Goal: Communication & Community: Answer question/provide support

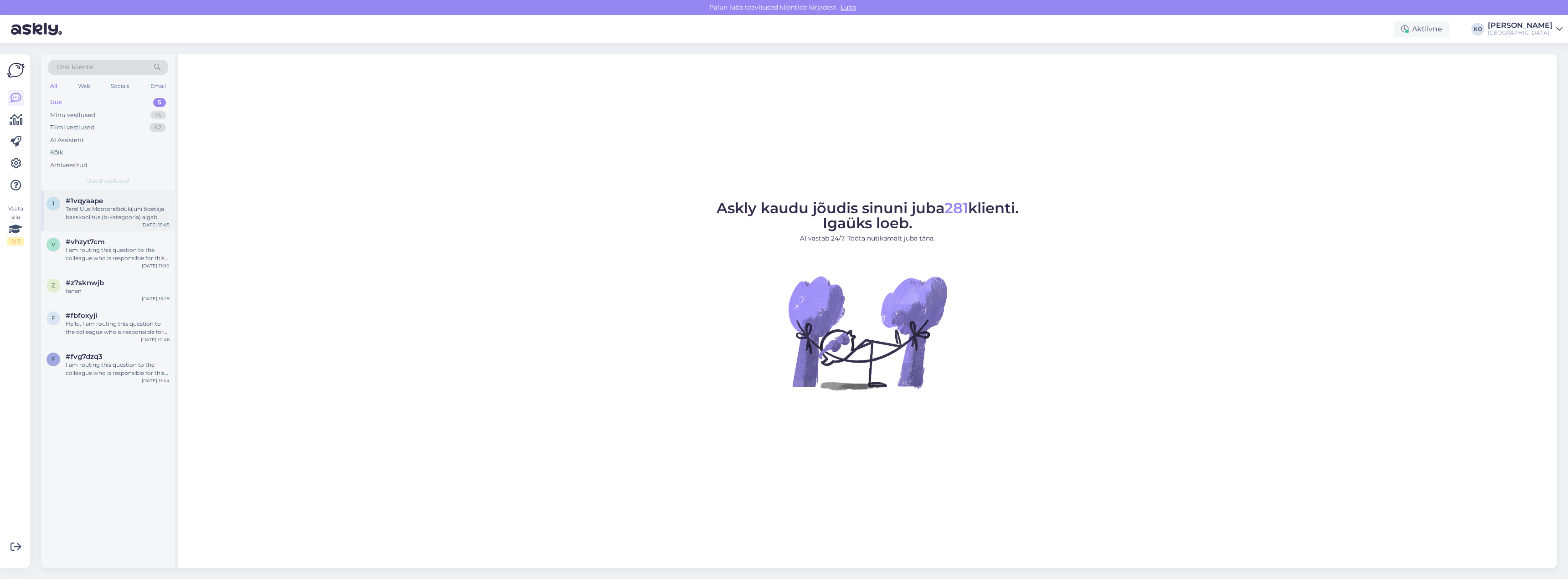
click at [118, 212] on div "Tere! Uus Mootorsõidukijuhi õpetaja baaskoolitus (b-kategooria) algab 2026. a-l…" at bounding box center [118, 213] width 104 height 16
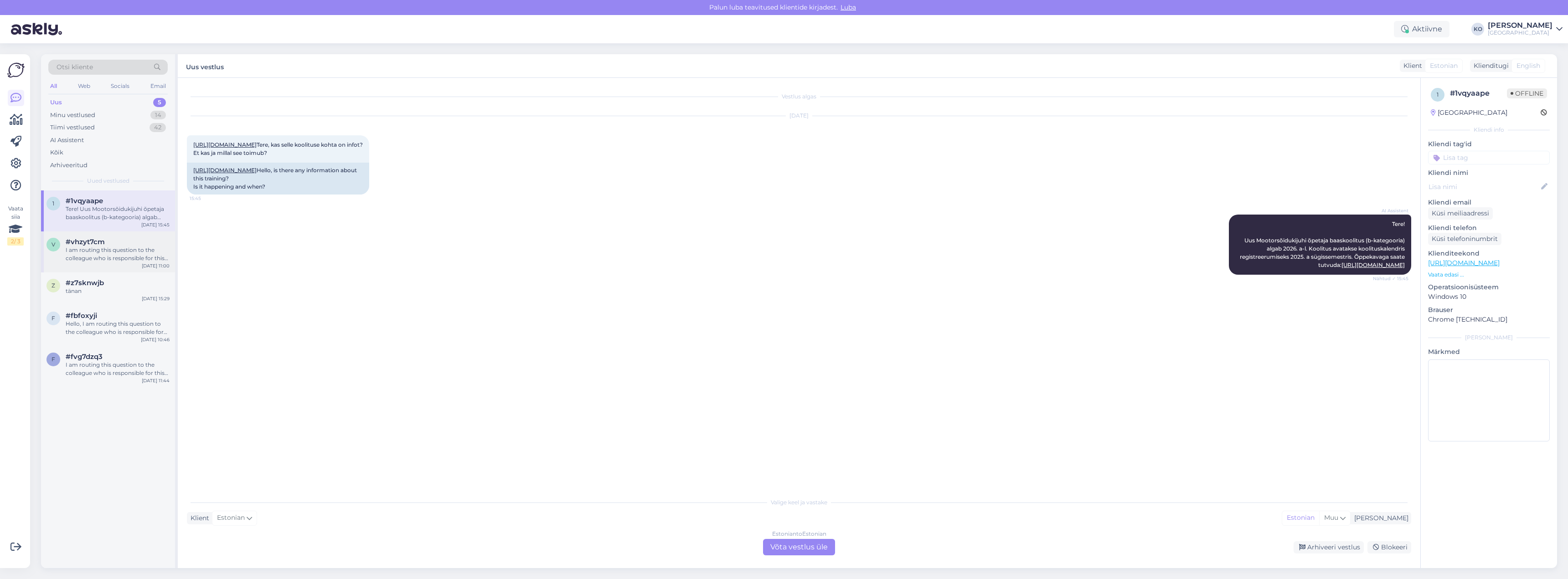
click at [119, 255] on div "I am routing this question to the colleague who is responsible for this topic. …" at bounding box center [118, 254] width 104 height 16
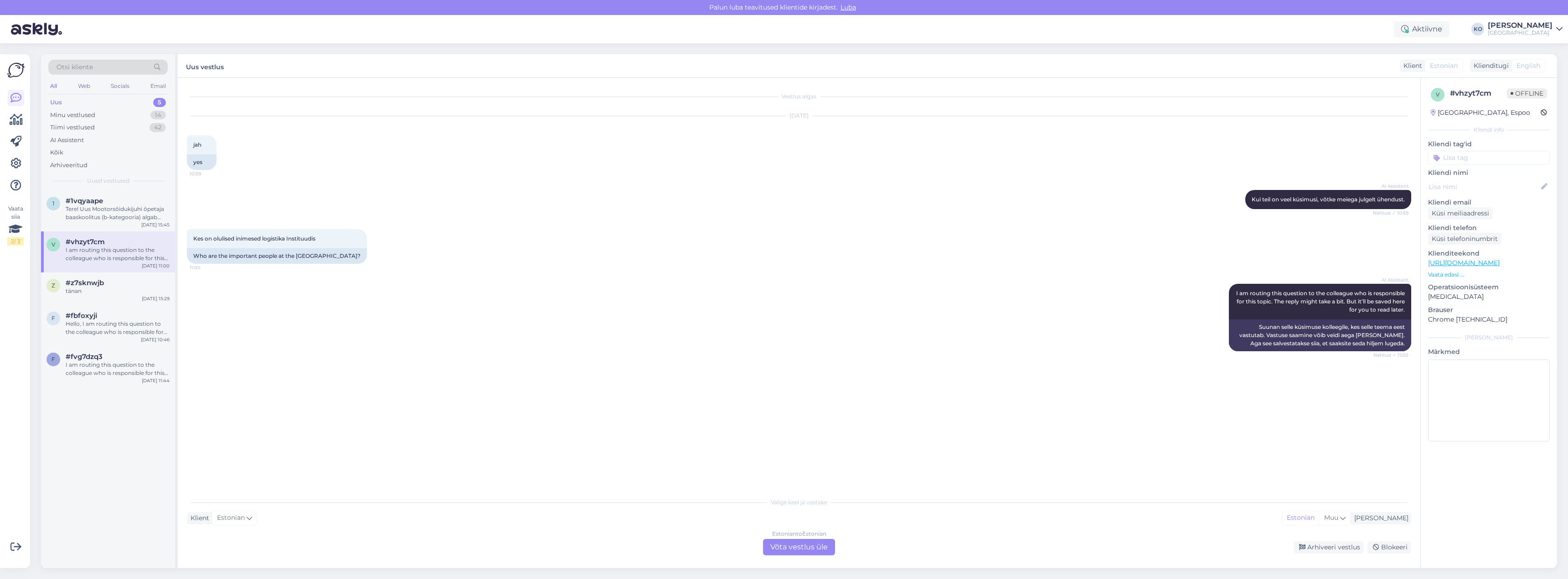
click at [607, 274] on div "AI Assistent I am routing this question to the colleague who is responsible for…" at bounding box center [799, 318] width 1225 height 88
click at [92, 294] on div "tänan" at bounding box center [118, 292] width 104 height 8
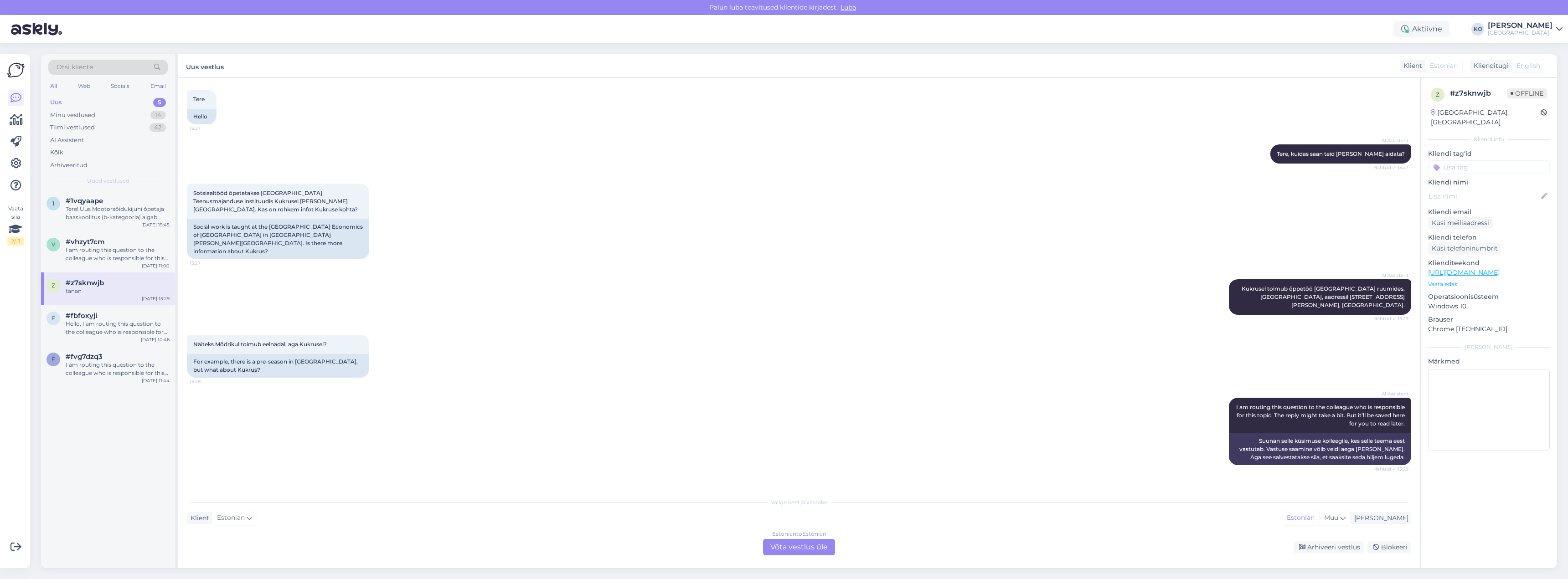
scroll to position [83, 0]
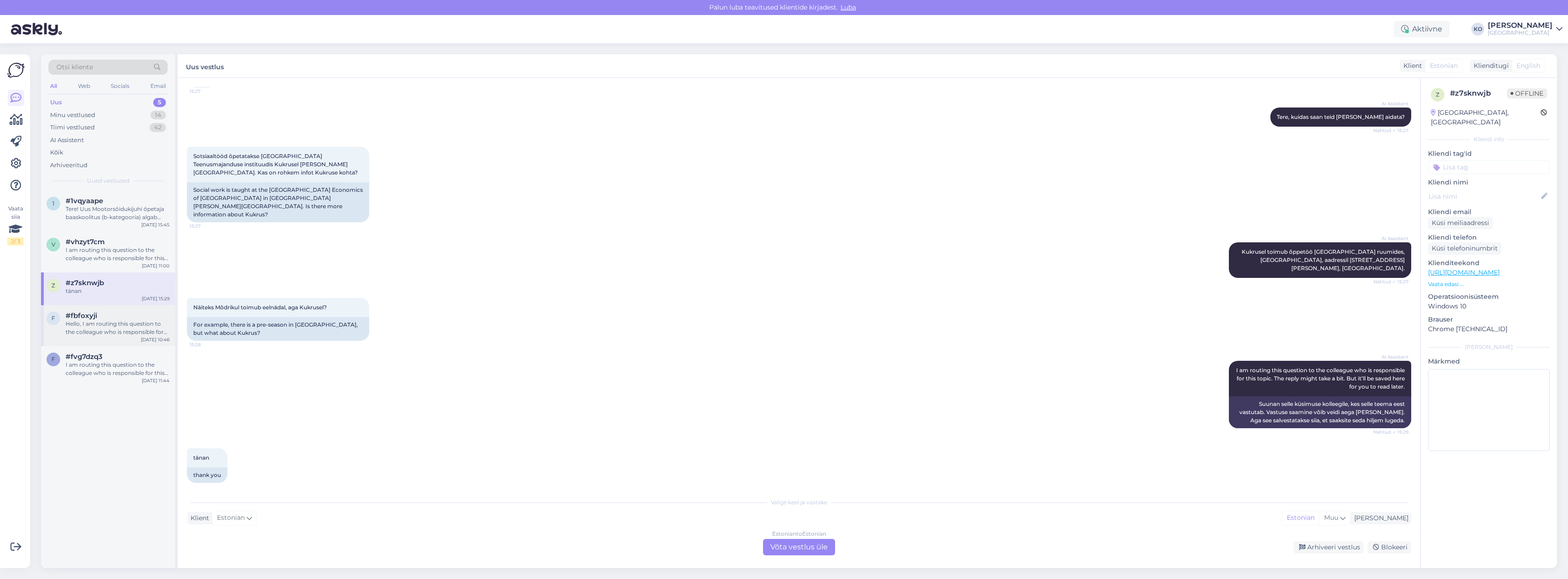
click at [115, 329] on div "Hello, I am routing this question to the colleague who is responsible for this …" at bounding box center [118, 327] width 104 height 16
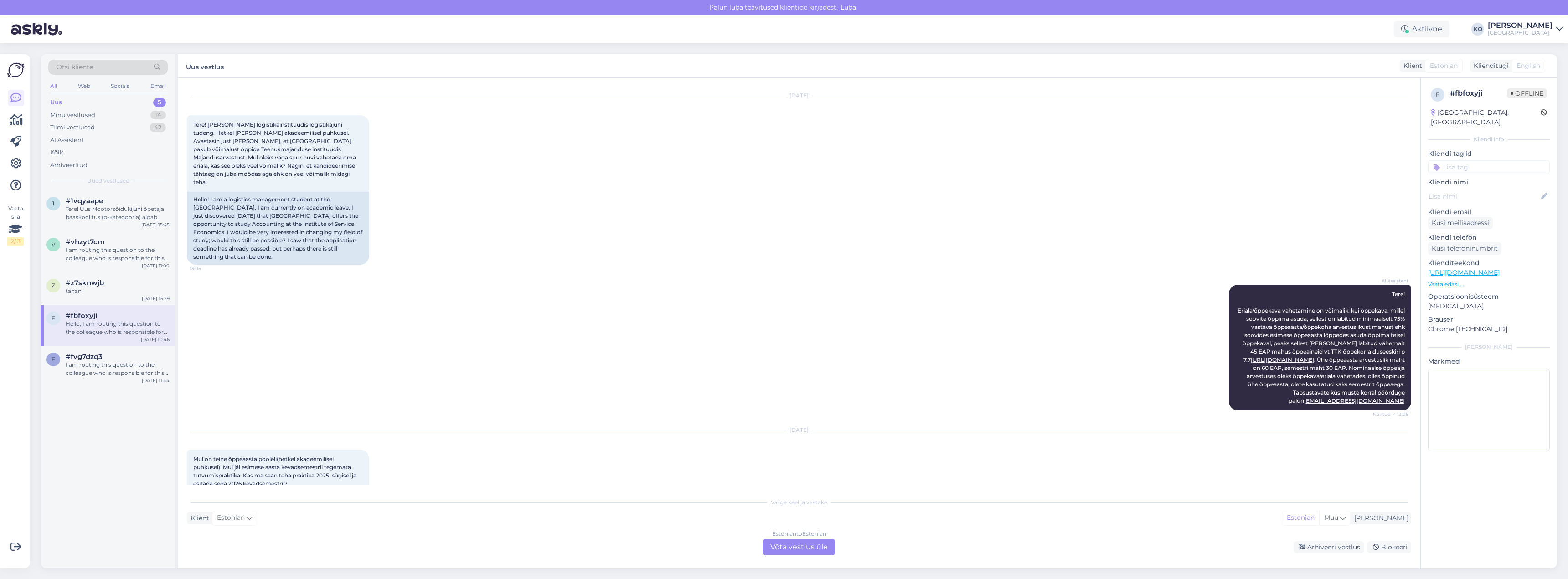
scroll to position [0, 0]
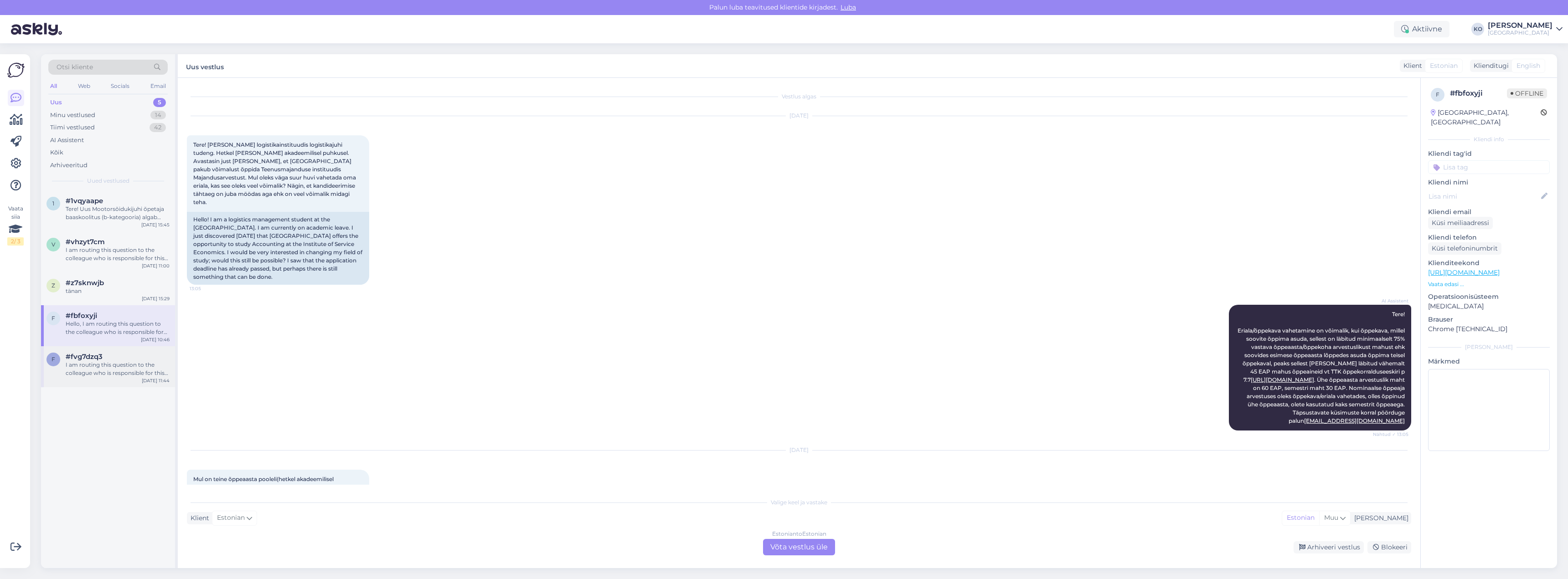
click at [111, 376] on div "I am routing this question to the colleague who is responsible for this topic. …" at bounding box center [118, 369] width 104 height 16
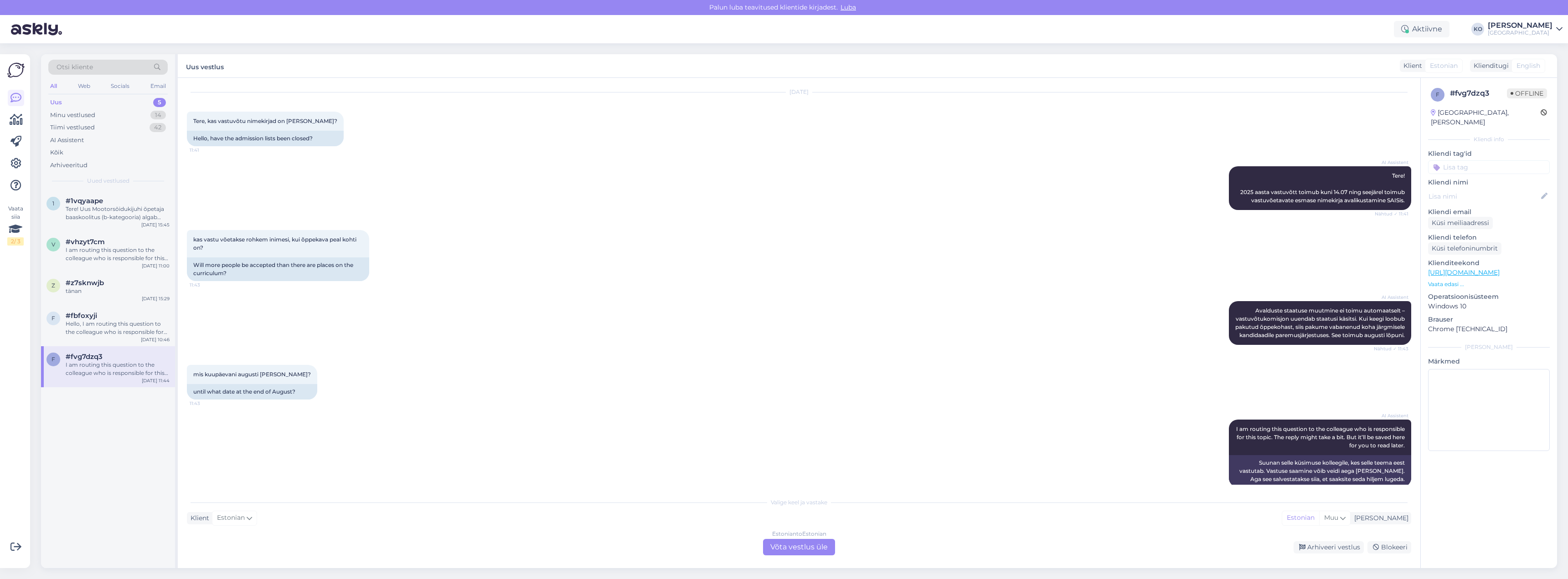
scroll to position [44, 0]
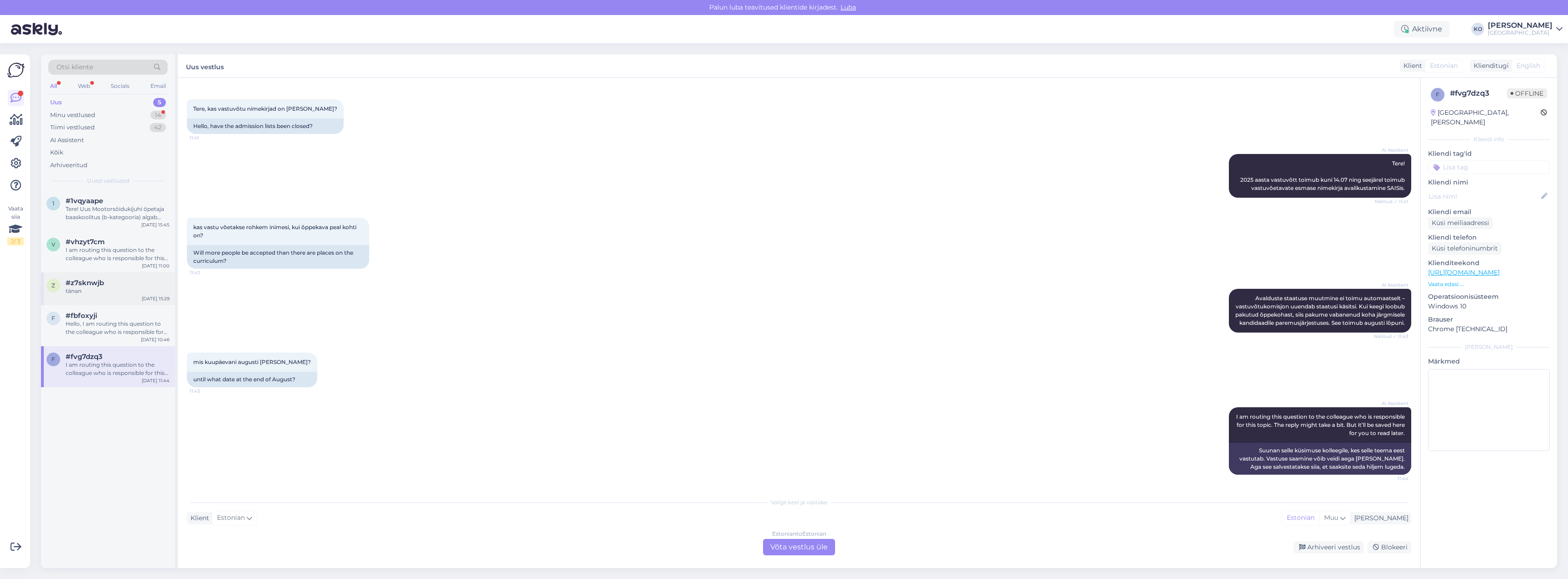
click at [95, 287] on div "tänan" at bounding box center [118, 292] width 104 height 8
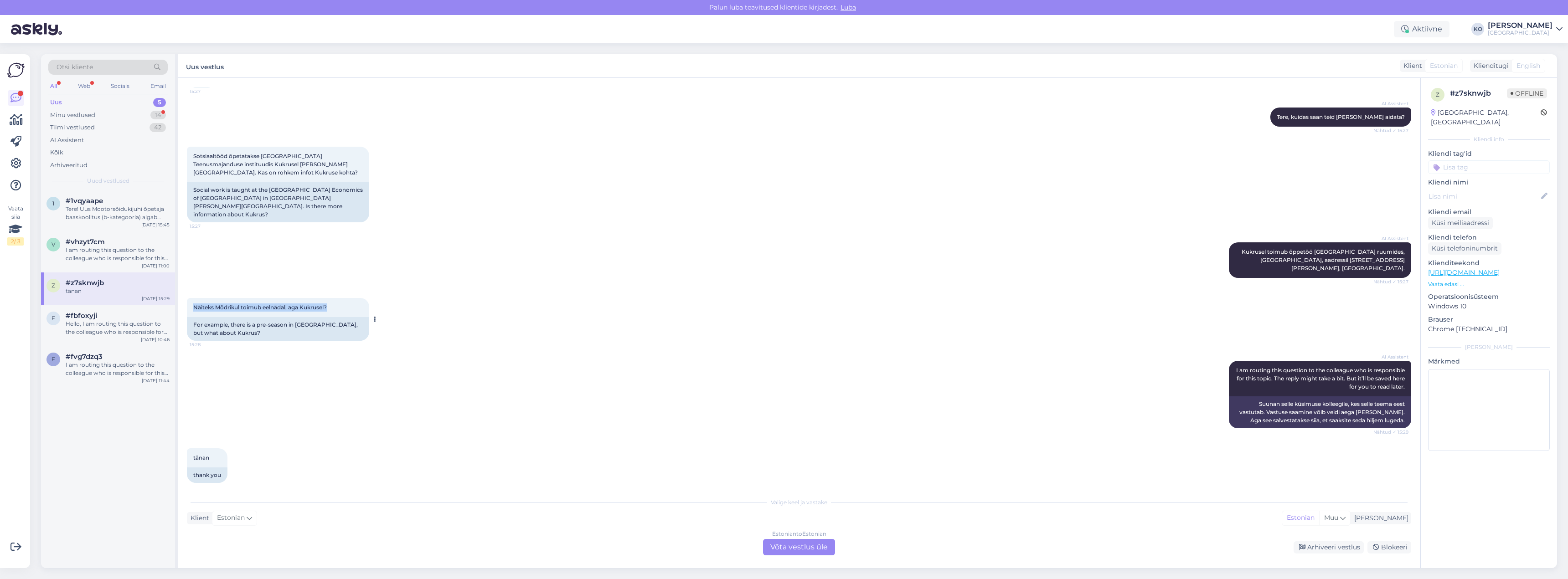
drag, startPoint x: 338, startPoint y: 301, endPoint x: 189, endPoint y: 301, distance: 149.0
click at [189, 301] on div "Näiteks Mõdrikul toimub eelnädal, aga Kukrusel? 15:28" at bounding box center [278, 307] width 182 height 19
copy span "Näiteks Mõdrikul toimub eelnädal, aga Kukrusel?"
click at [432, 223] on div "Sotsiaaltööd õpetatakse [GEOGRAPHIC_DATA] Teenusmajanduse instituudis Kukrusel …" at bounding box center [799, 184] width 1225 height 96
click at [826, 550] on div "Estonian to Estonian Võta vestlus üle" at bounding box center [798, 547] width 72 height 16
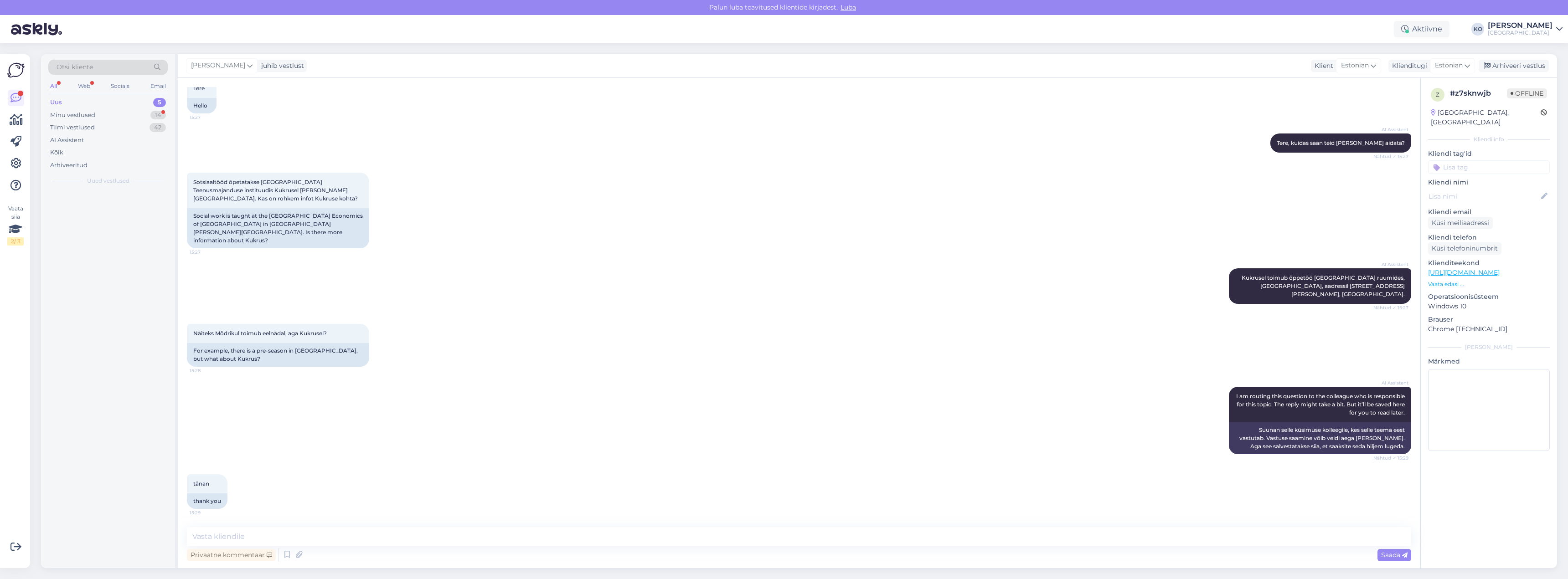
scroll to position [48, 0]
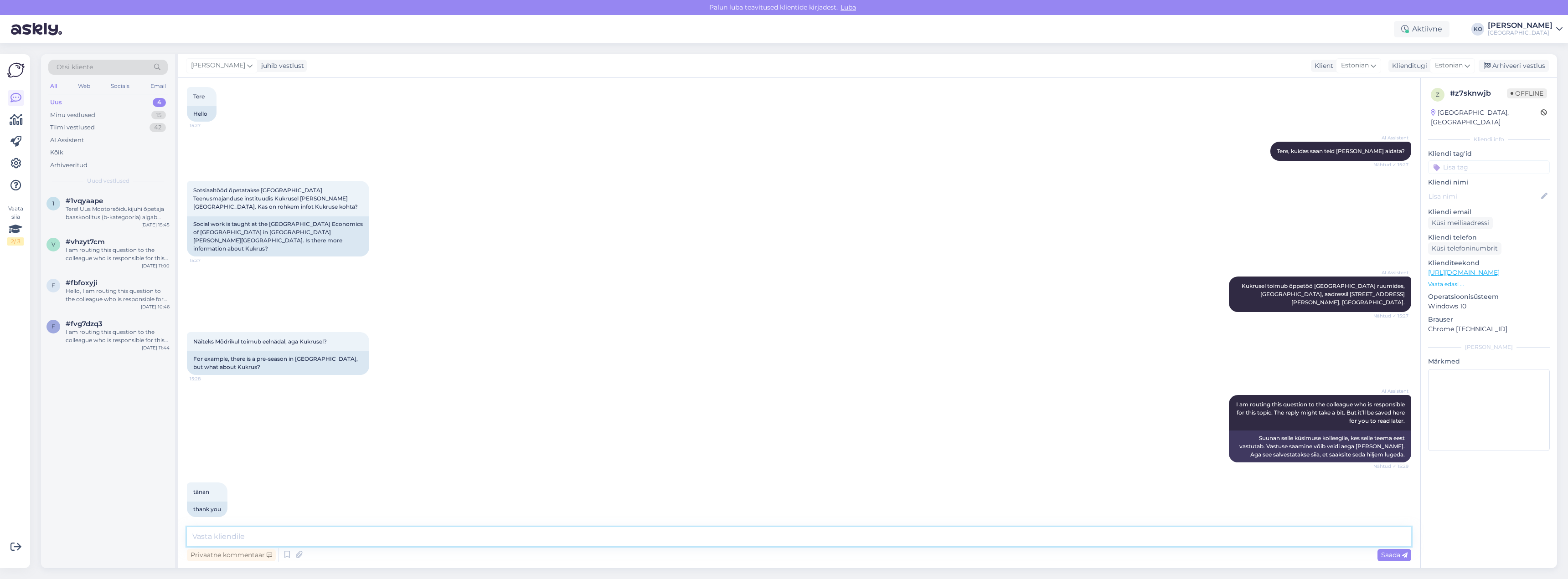
click at [245, 537] on textarea at bounding box center [799, 536] width 1225 height 19
click at [752, 537] on textarea "Tere. Kukruse õpperühma õppijad on oodatud eelnädalale Mõdrikule. Täpsustavad k…" at bounding box center [799, 536] width 1225 height 19
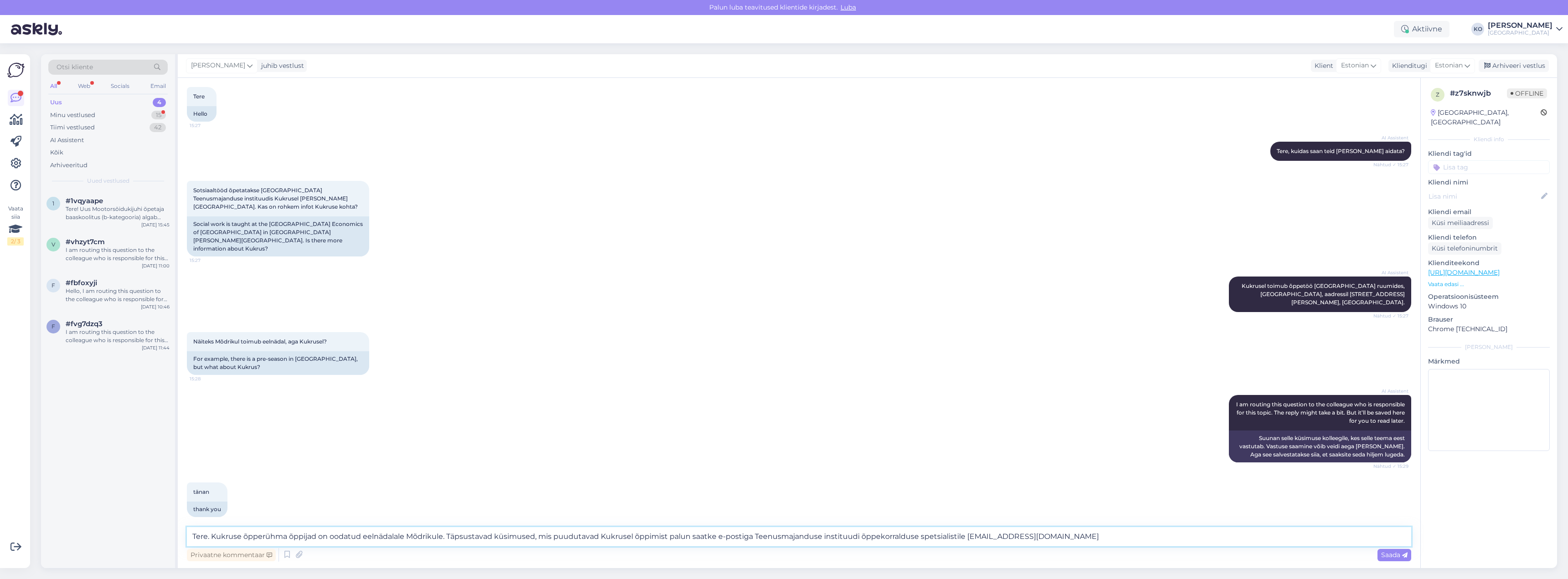
drag, startPoint x: 334, startPoint y: 533, endPoint x: 455, endPoint y: 545, distance: 121.6
click at [455, 545] on textarea "Tere. Kukruse õpperühma õppijad on oodatud eelnädalale Mõdrikule. Täpsustavad k…" at bounding box center [799, 536] width 1225 height 19
click at [482, 539] on textarea "Tere. Kukruse õpperühma õppijad on oodatud eelnädalale Mõdrikule. Täpsustavad k…" at bounding box center [799, 536] width 1225 height 19
drag, startPoint x: 459, startPoint y: 537, endPoint x: 1063, endPoint y: 531, distance: 604.0
click at [1063, 531] on textarea "Tere. Kukruse õpperühma õppijad on oodatud eelnädalale Mõdrikule. Täpsustavad k…" at bounding box center [799, 536] width 1225 height 19
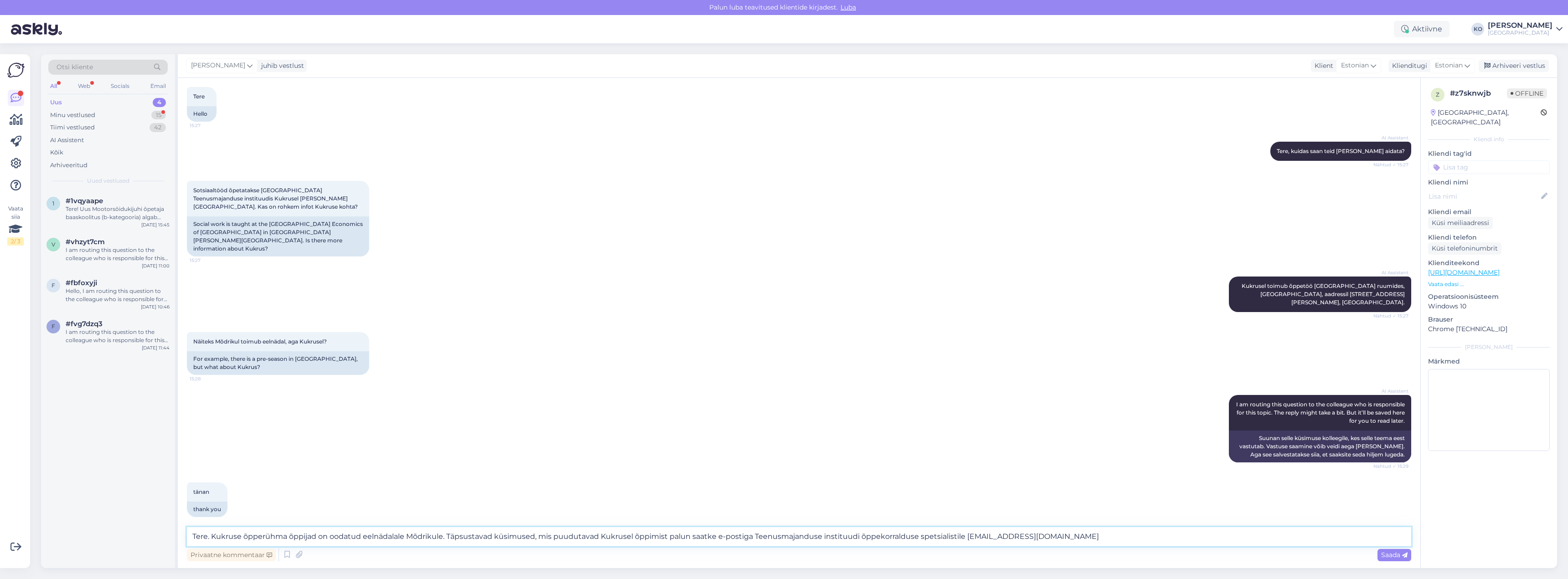
click at [1061, 535] on textarea "Tere. Kukruse õpperühma õppijad on oodatud eelnädalale Mõdrikule. Täpsustavad k…" at bounding box center [799, 536] width 1225 height 19
type textarea "Tere. Kukruse õpperühma õppijad on oodatud eelnädalale Mõdrikule. Täpsustavad k…"
click at [1386, 550] on div "Saada" at bounding box center [1394, 556] width 34 height 13
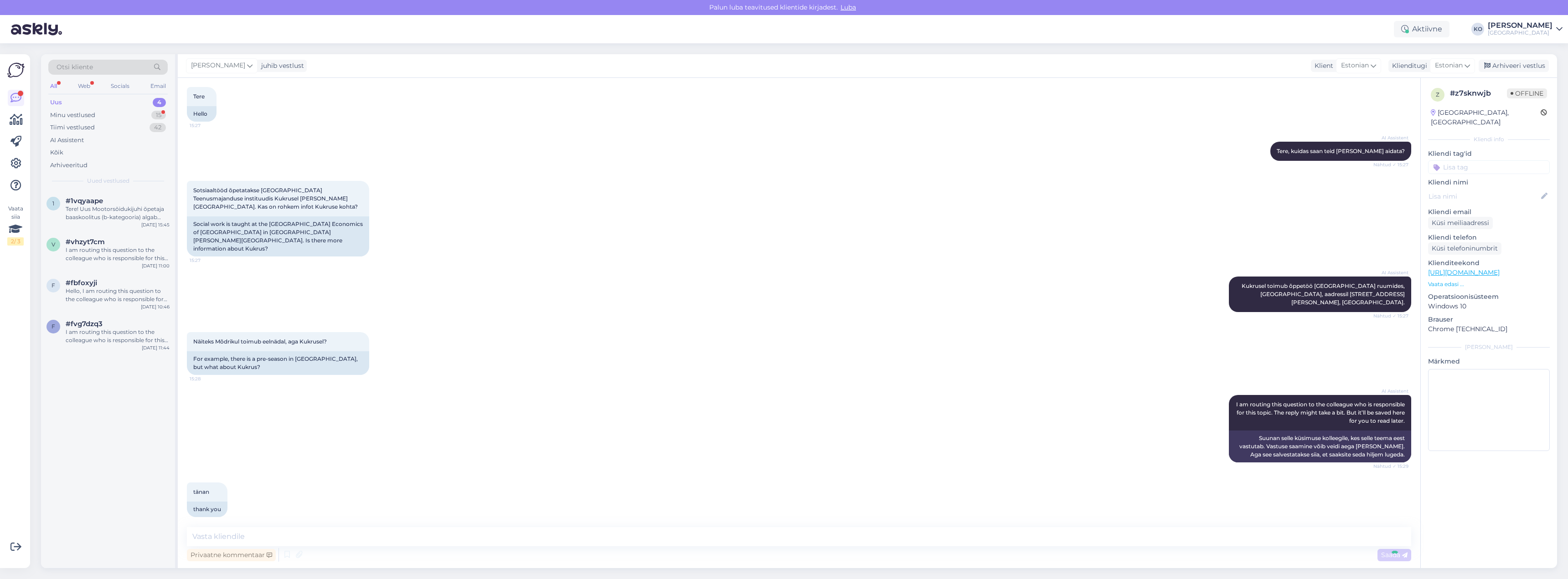
scroll to position [131, 0]
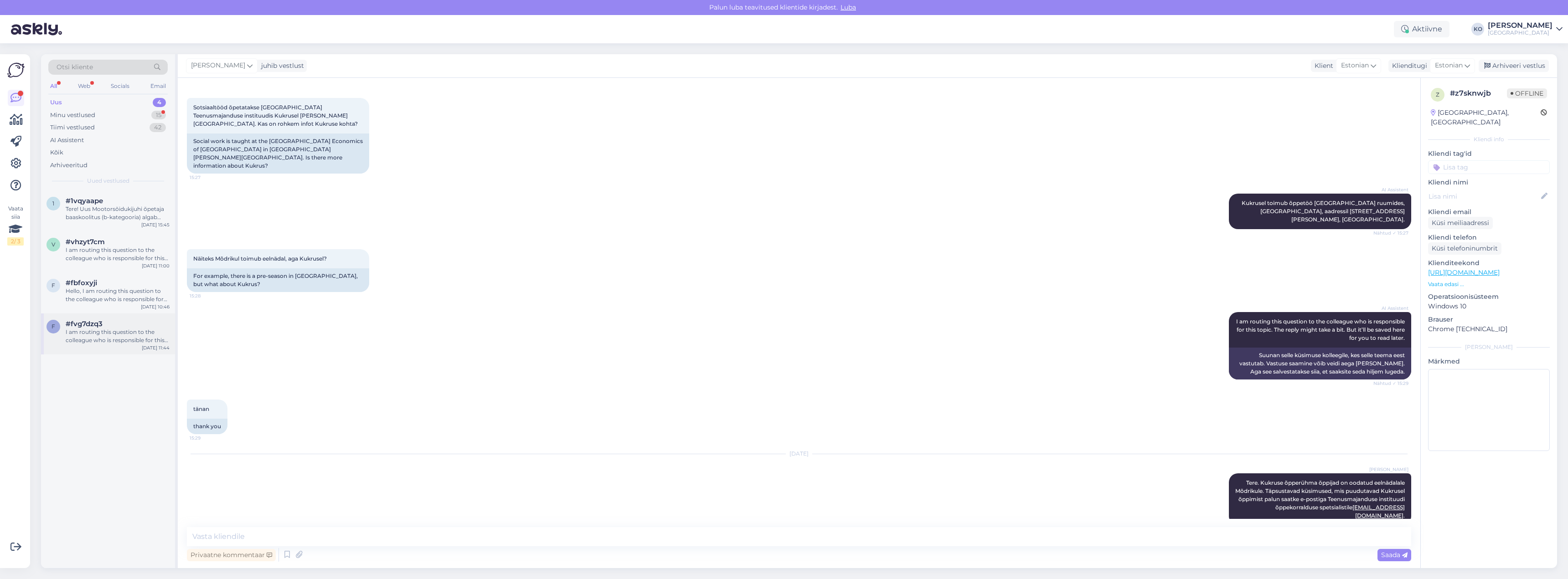
click at [89, 342] on div "I am routing this question to the colleague who is responsible for this topic. …" at bounding box center [118, 336] width 104 height 16
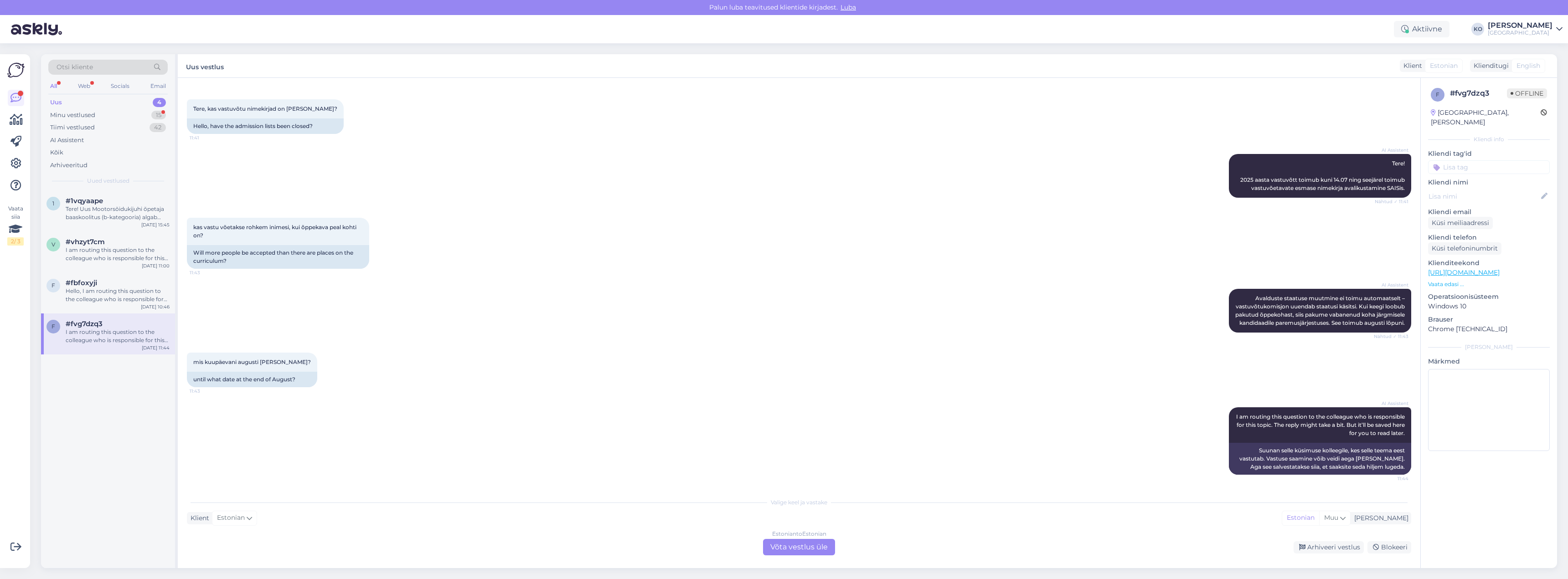
scroll to position [44, 0]
click at [89, 297] on div "Hello, I am routing this question to the colleague who is responsible for this …" at bounding box center [118, 295] width 104 height 16
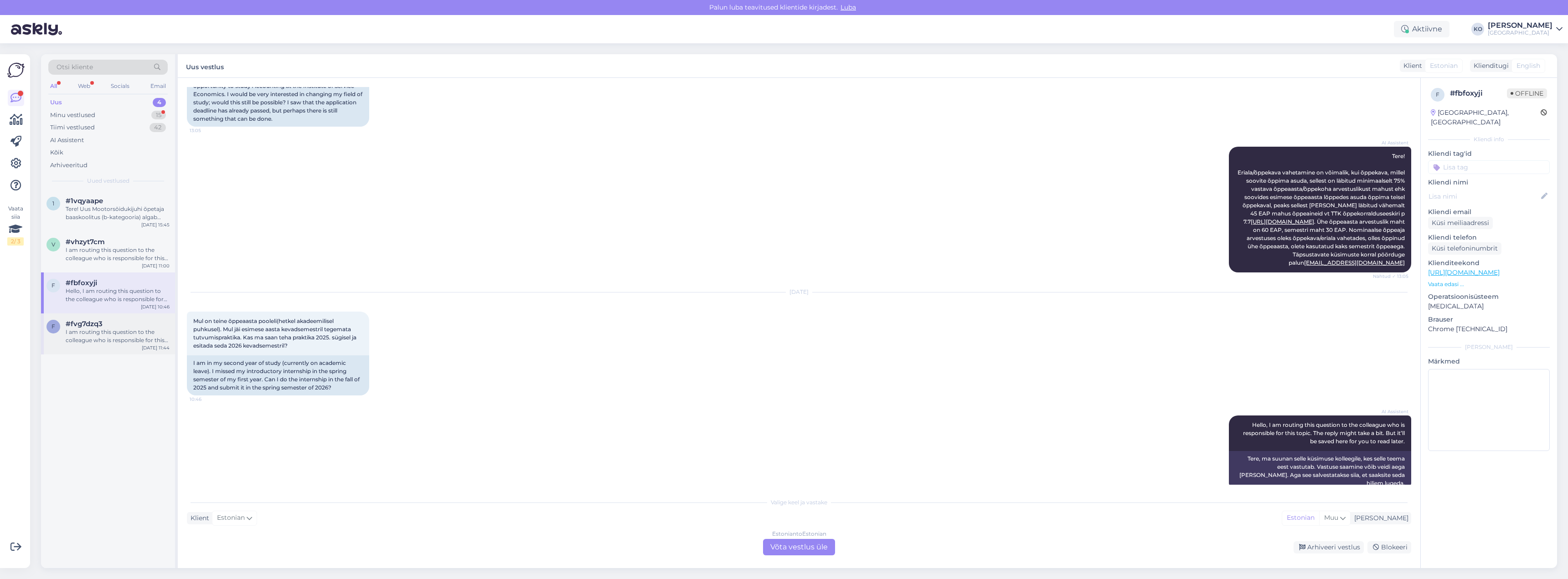
click at [99, 341] on div "I am routing this question to the colleague who is responsible for this topic. …" at bounding box center [118, 336] width 104 height 16
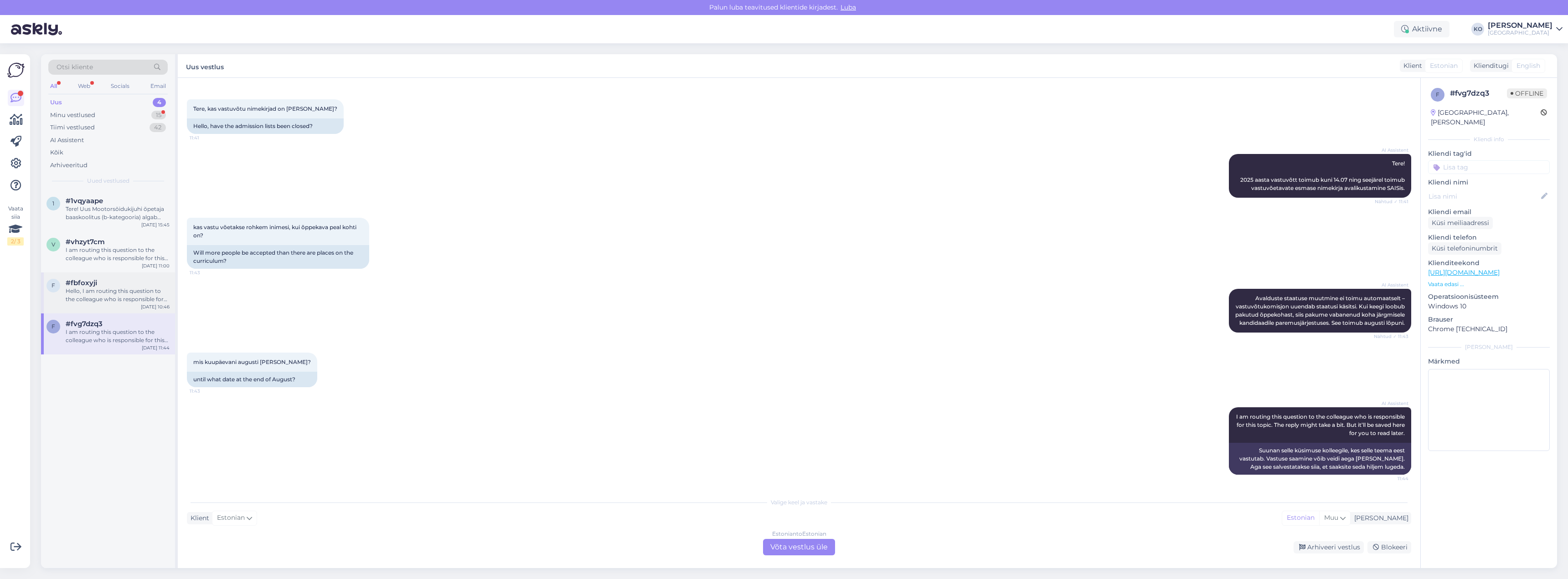
click at [92, 294] on div "Hello, I am routing this question to the colleague who is responsible for this …" at bounding box center [118, 295] width 104 height 16
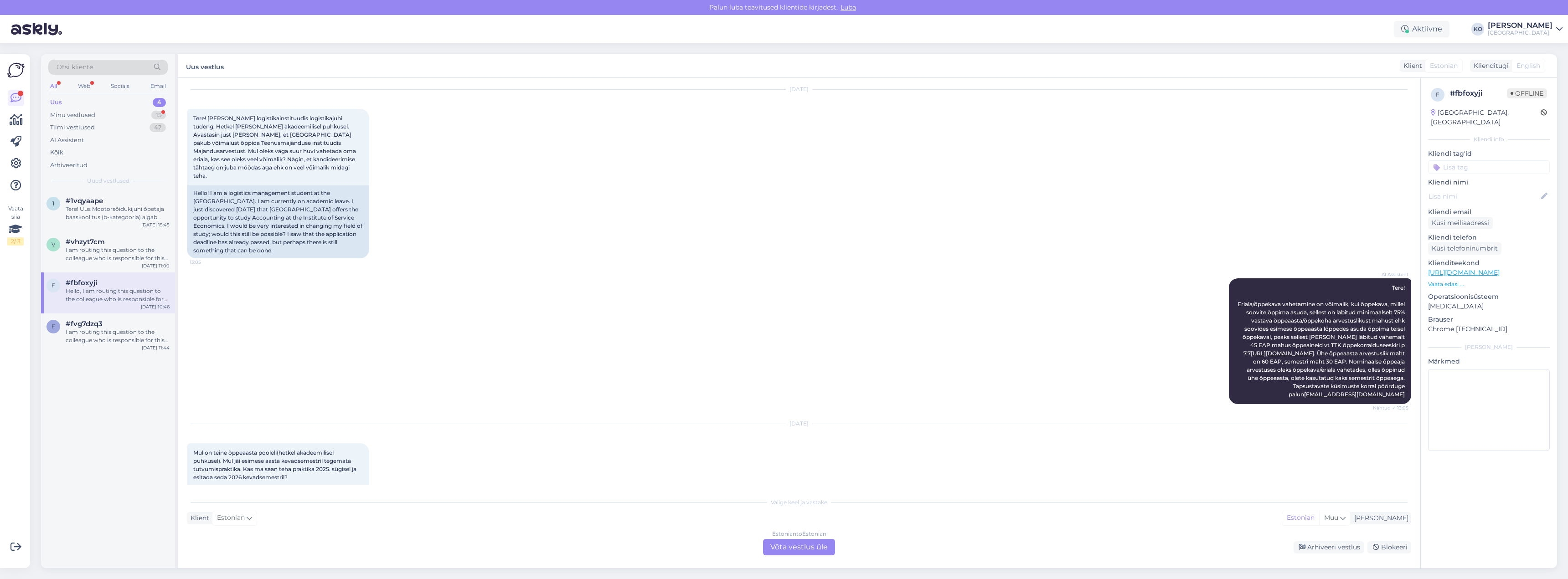
scroll to position [22, 0]
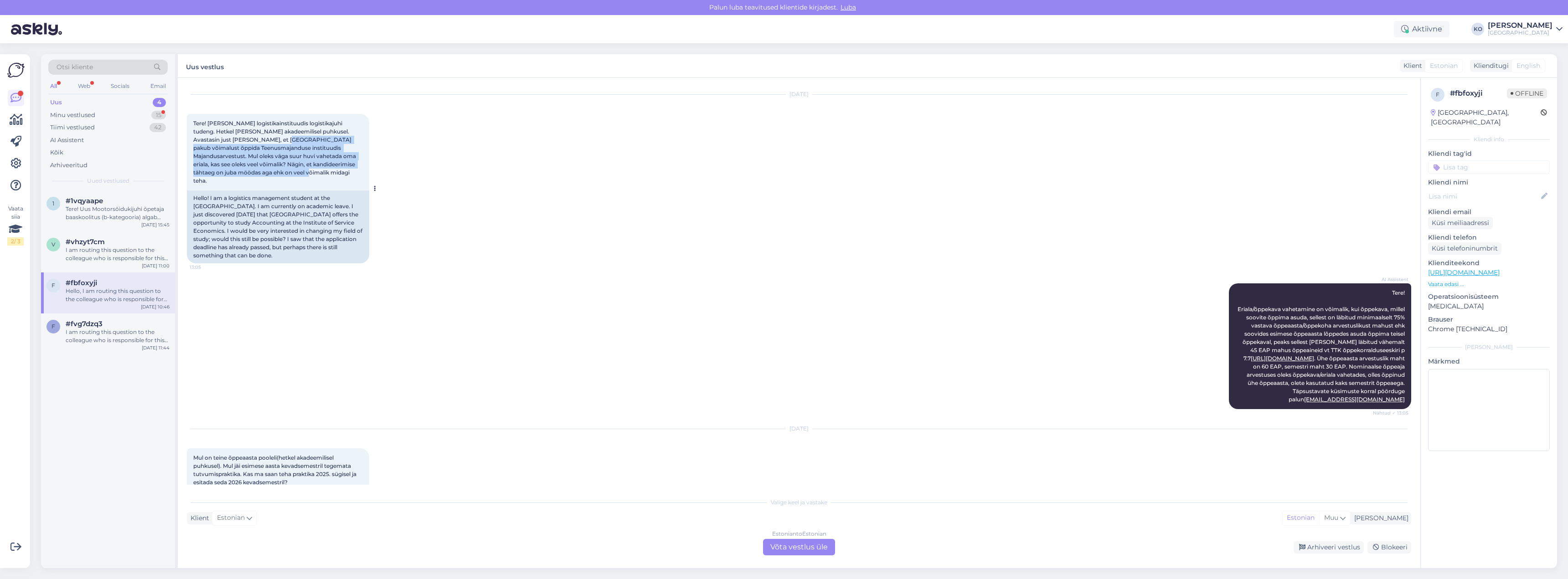
drag, startPoint x: 250, startPoint y: 137, endPoint x: 315, endPoint y: 175, distance: 75.3
click at [315, 175] on div "Tere! [PERSON_NAME] logistikainstituudis logistikajuhi tudeng. Hetkel [PERSON_N…" at bounding box center [278, 152] width 182 height 76
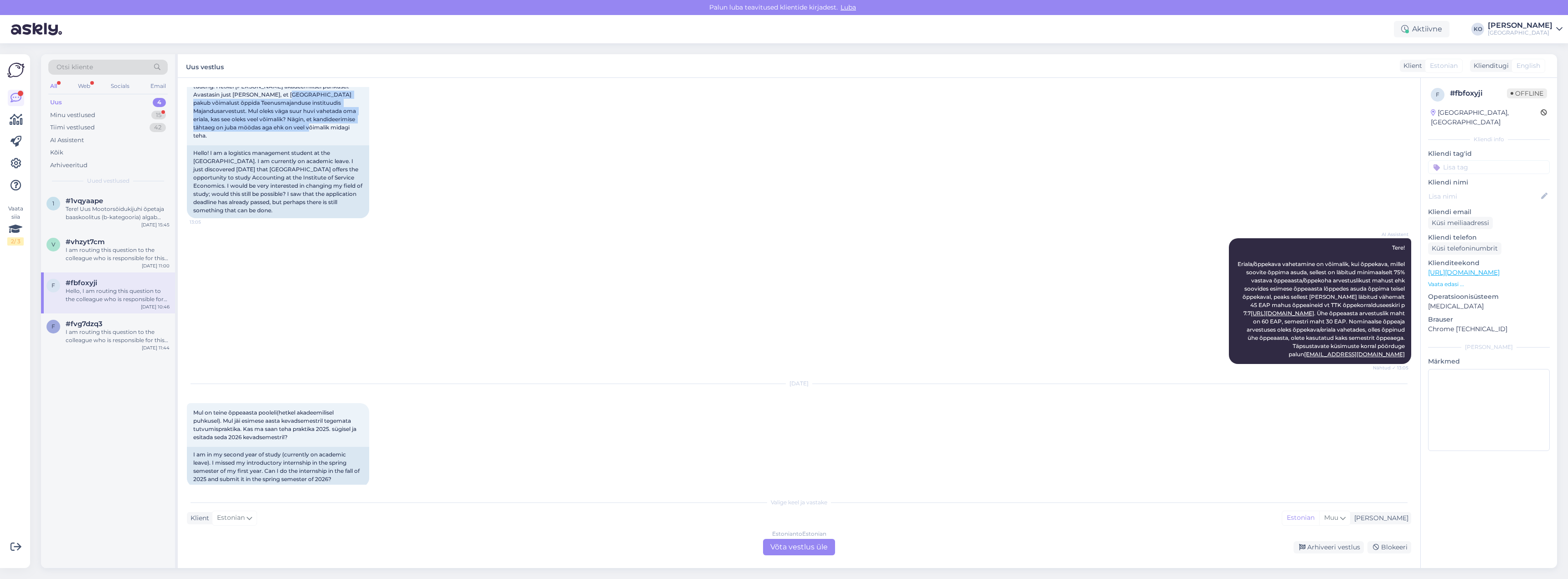
scroll to position [67, 0]
drag, startPoint x: 229, startPoint y: 414, endPoint x: 347, endPoint y: 434, distance: 119.7
click at [347, 434] on div "Mul on teine õppeaasta pooleli(hetkel akadeemilisel puhkusel). Mul jäi esimese …" at bounding box center [278, 425] width 182 height 43
click at [807, 414] on div "[DATE] Mul on teine õppeaasta pooleli(hetkel akadeemilisel puhkusel). Mul jäi e…" at bounding box center [799, 435] width 1225 height 123
click at [793, 550] on div "Estonian to Estonian Võta vestlus üle" at bounding box center [798, 547] width 72 height 16
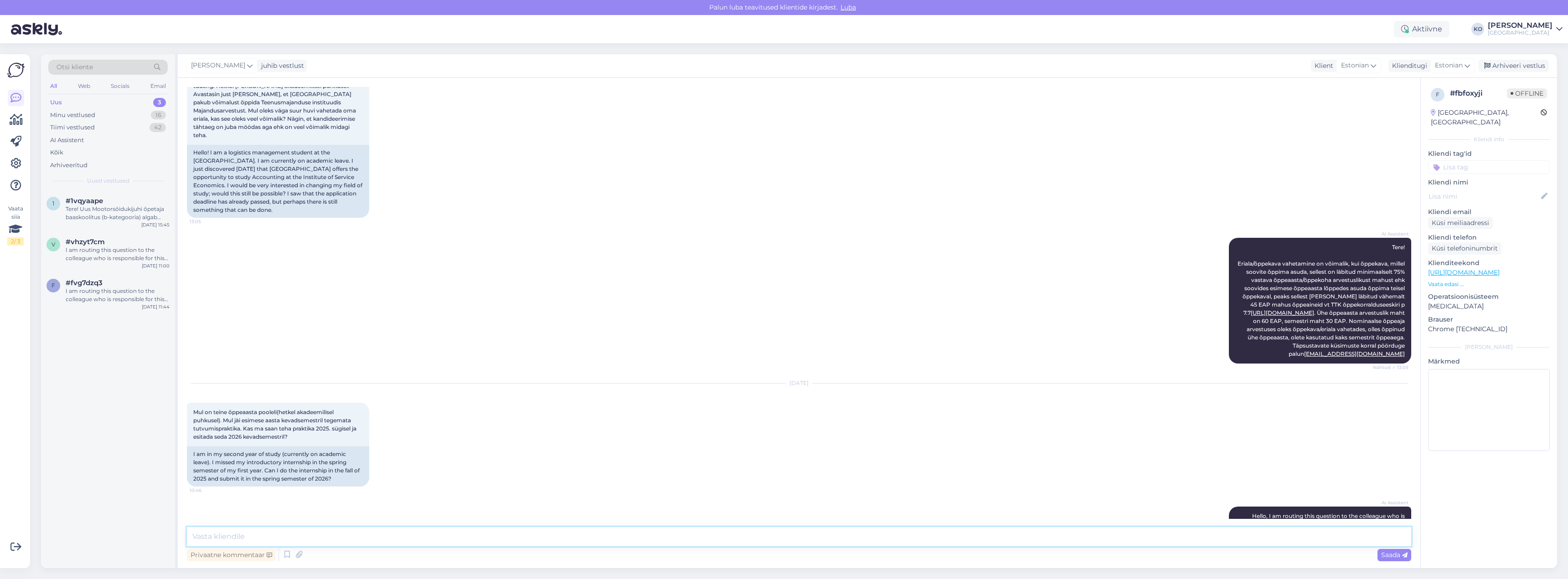
click at [374, 544] on textarea at bounding box center [799, 536] width 1225 height 19
click at [613, 535] on textarea "Tere. Õppekava vahetus on väga personaalne teema [PERSON_NAME] vastus on" at bounding box center [799, 536] width 1225 height 19
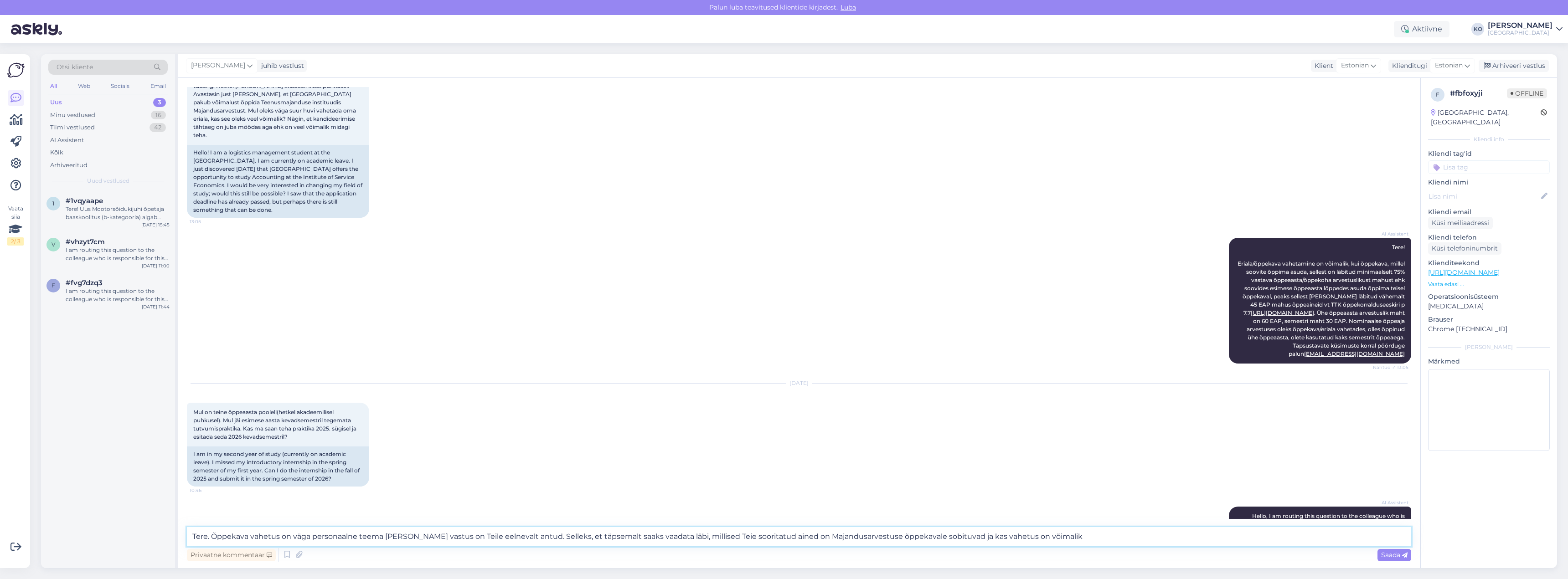
click at [1107, 535] on textarea "Tere. Õppekava vahetus on väga personaalne teema [PERSON_NAME] vastus on Teile …" at bounding box center [799, 536] width 1225 height 19
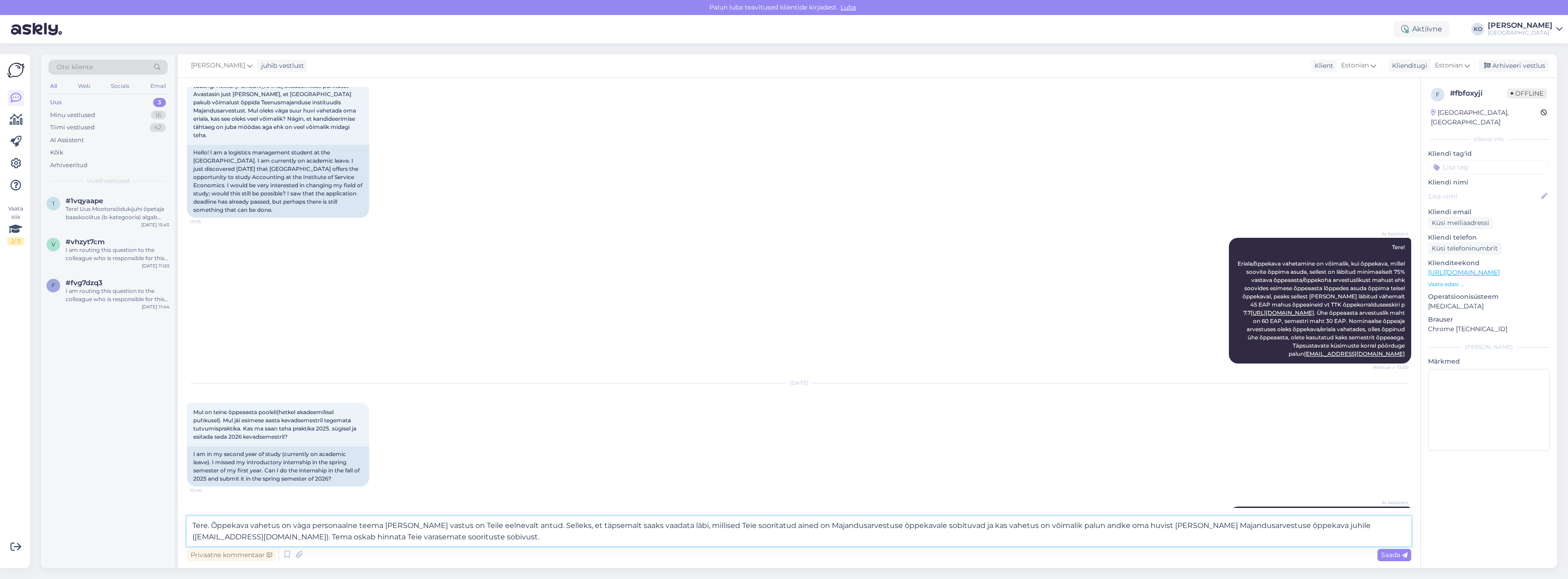
click at [393, 539] on textarea "Tere. Õppekava vahetus on väga personaalne teema [PERSON_NAME] vastus on Teile …" at bounding box center [799, 531] width 1225 height 30
type textarea "Tere. Õppekava vahetus on väga personaalne teema [PERSON_NAME] vastus on Teile …"
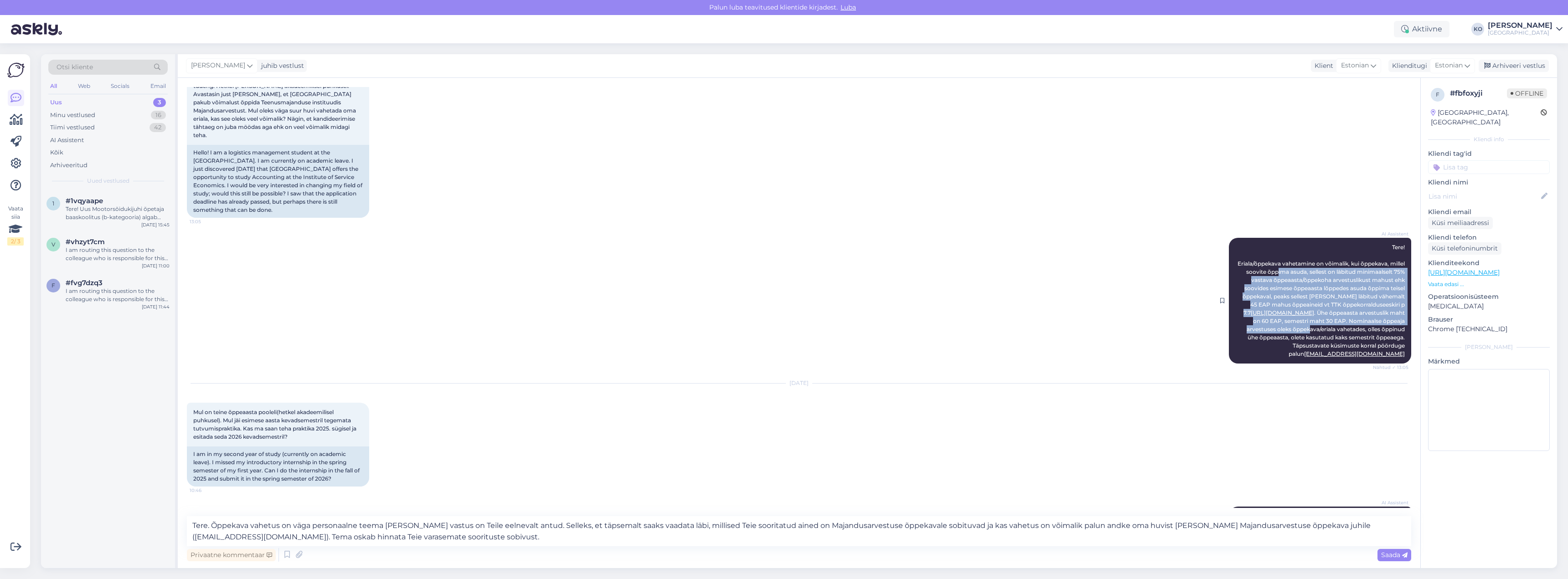
drag, startPoint x: 1281, startPoint y: 264, endPoint x: 1373, endPoint y: 325, distance: 110.4
click at [1373, 325] on div "AI Assistent Tere! Eriala/õppekava vahetamine on võimalik, kui õppekava, millel…" at bounding box center [1320, 300] width 182 height 125
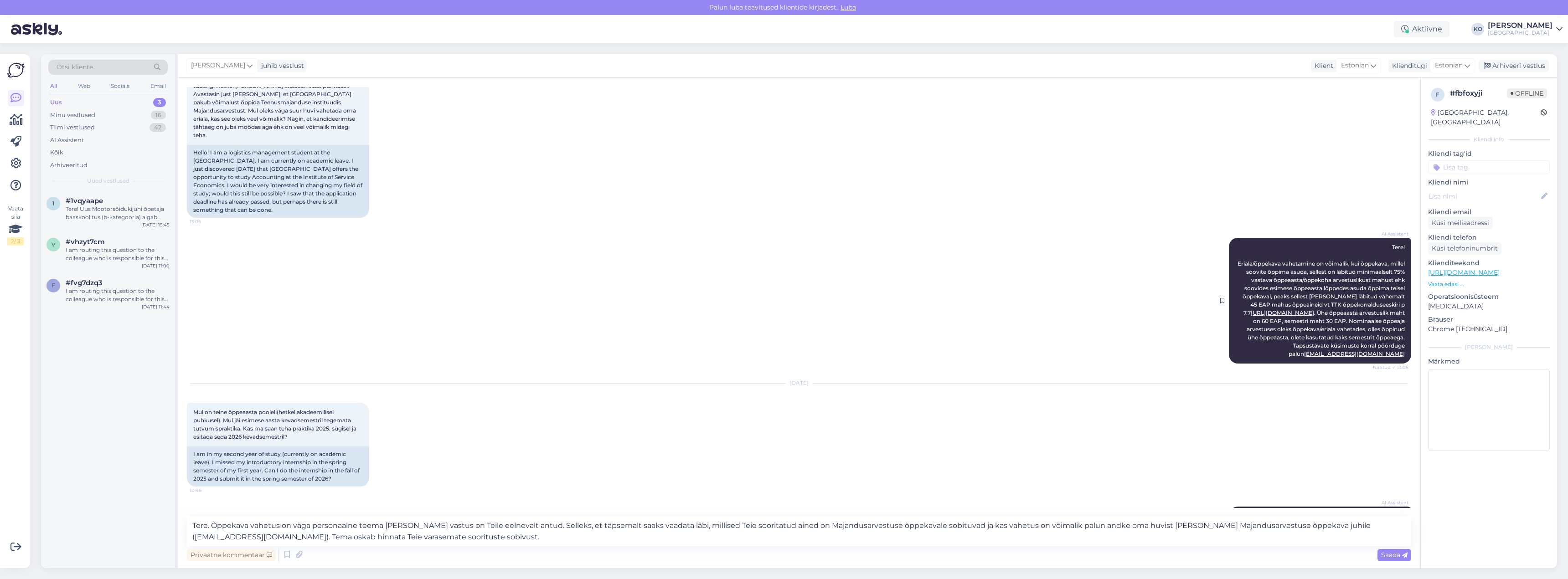
click at [1373, 335] on span "Tere! Eriala/õppekava vahetamine on võimalik, kui õppekava, millel soovite õppi…" at bounding box center [1321, 301] width 169 height 114
drag, startPoint x: 1269, startPoint y: 322, endPoint x: 1366, endPoint y: 336, distance: 98.0
click at [1366, 336] on span "Tere! Eriala/õppekava vahetamine on võimalik, kui õppekava, millel soovite õppi…" at bounding box center [1321, 301] width 169 height 114
click at [1388, 558] on span "Saada" at bounding box center [1394, 555] width 27 height 8
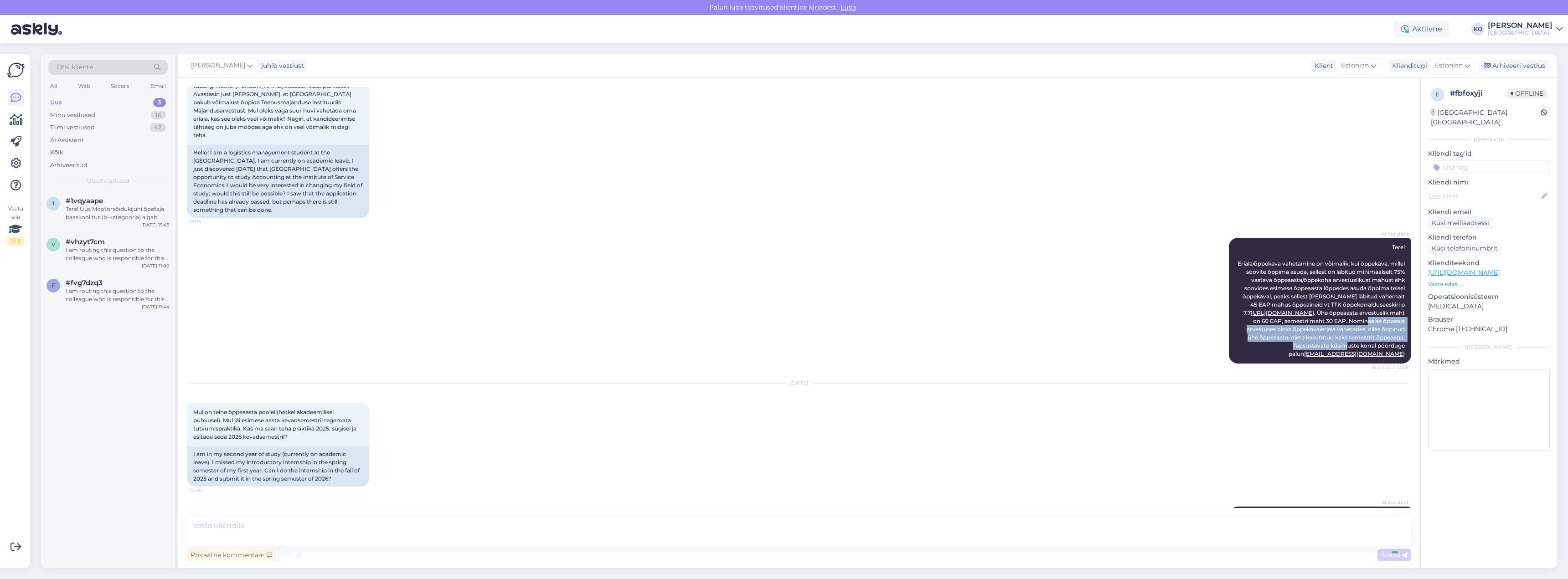
scroll to position [231, 0]
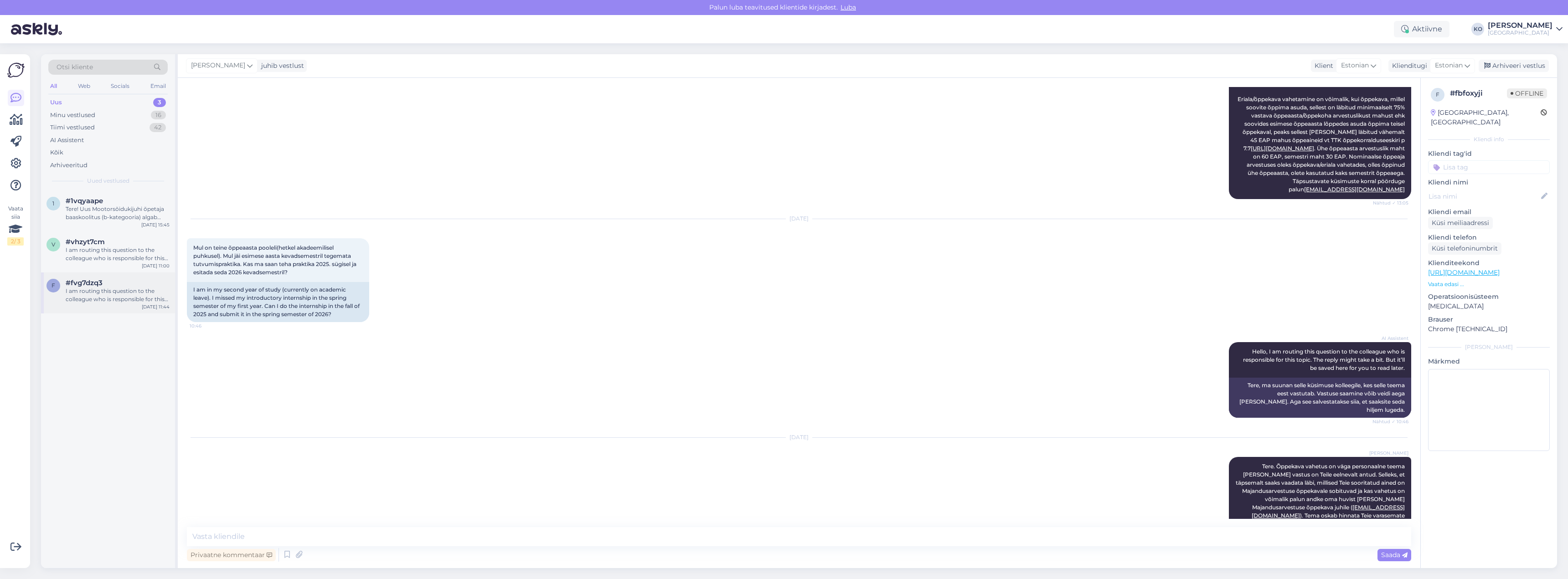
click at [95, 298] on div "I am routing this question to the colleague who is responsible for this topic. …" at bounding box center [118, 295] width 104 height 16
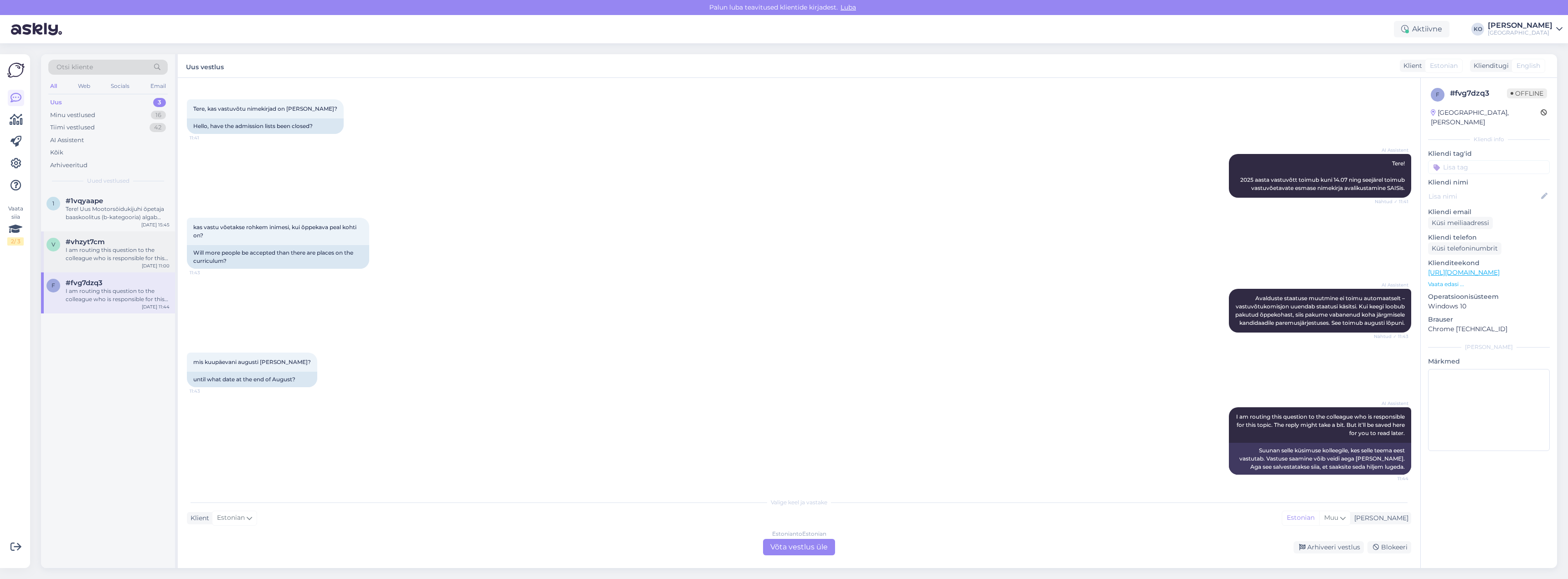
click at [79, 247] on div "I am routing this question to the colleague who is responsible for this topic. …" at bounding box center [118, 254] width 104 height 16
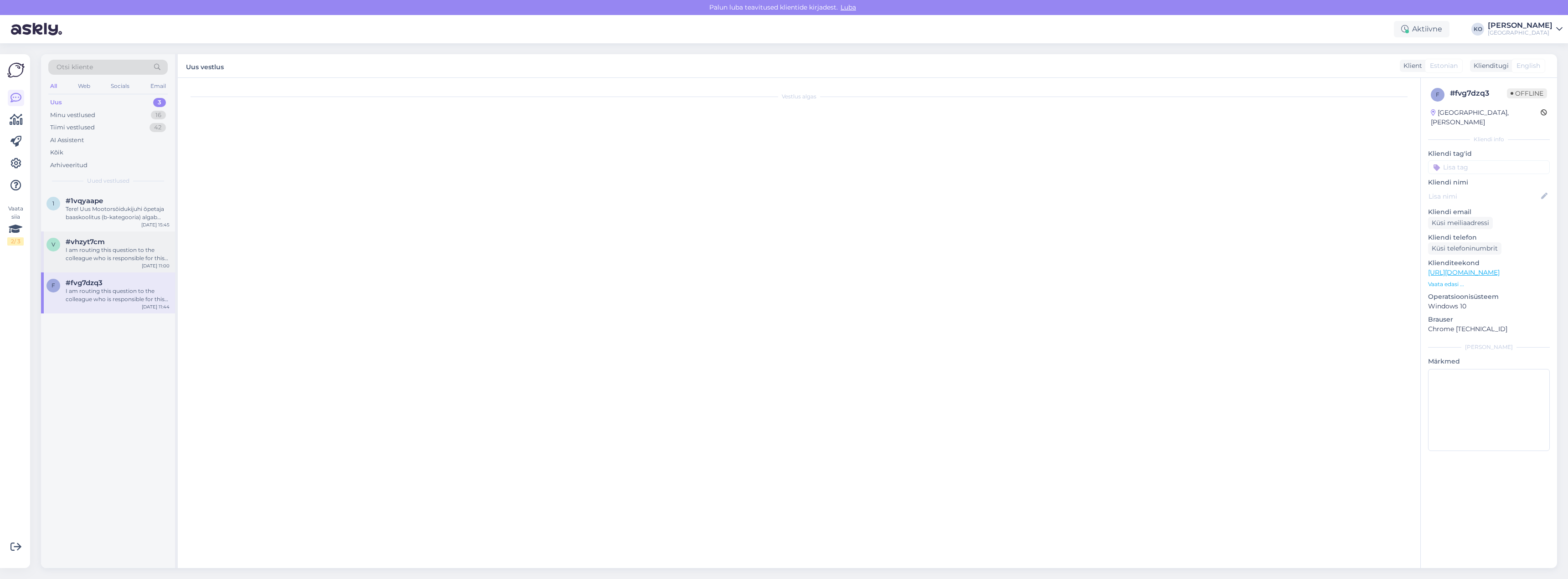
scroll to position [0, 0]
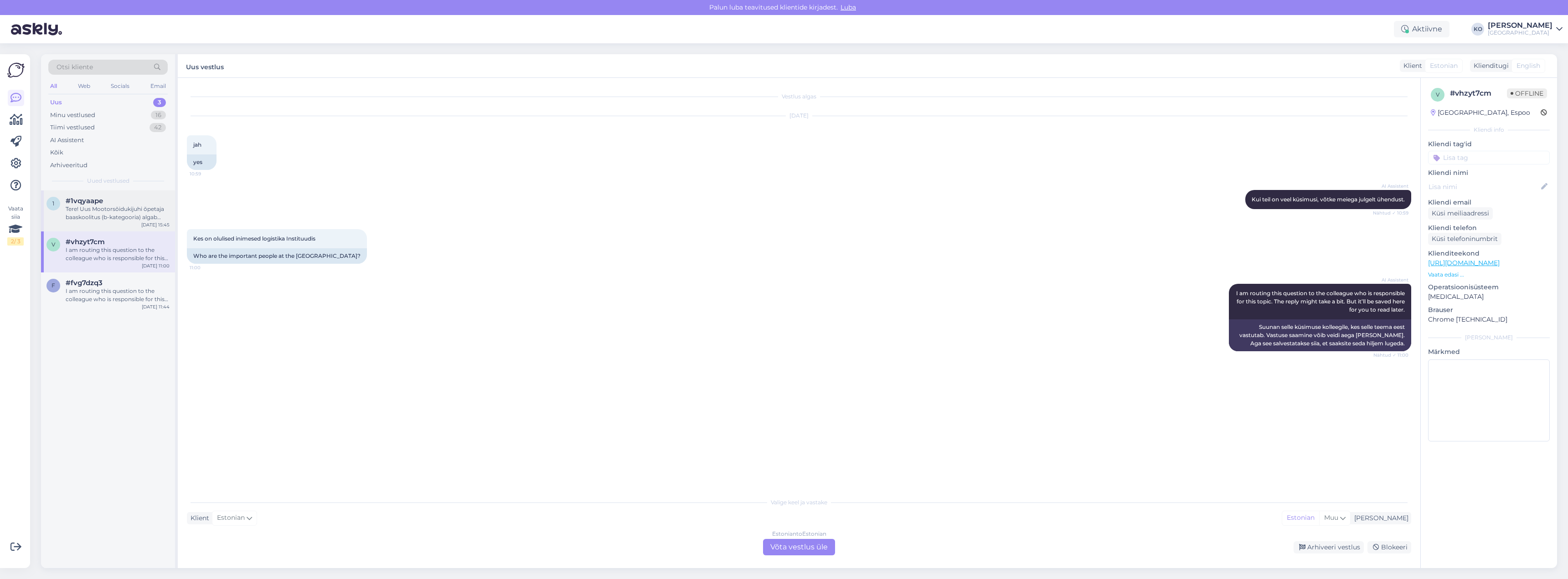
click at [81, 214] on div "Tere! Uus Mootorsõidukijuhi õpetaja baaskoolitus (b-kategooria) algab 2026. a-l…" at bounding box center [118, 213] width 104 height 16
